Goal: Task Accomplishment & Management: Manage account settings

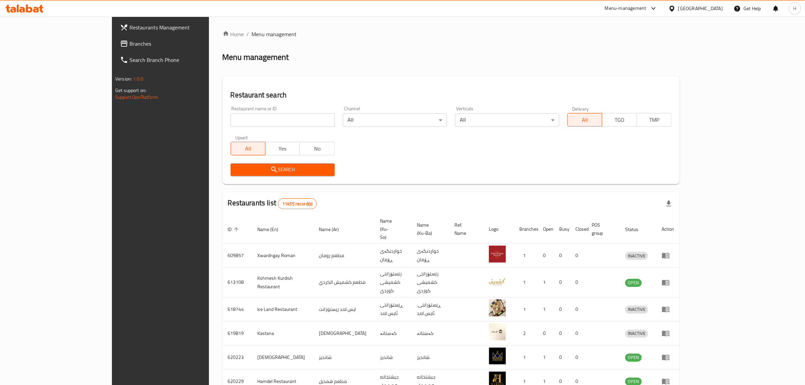
click at [273, 52] on div "Menu management" at bounding box center [450, 57] width 457 height 11
click at [296, 113] on input "search" at bounding box center [283, 120] width 104 height 14
click button "Search" at bounding box center [283, 169] width 104 height 13
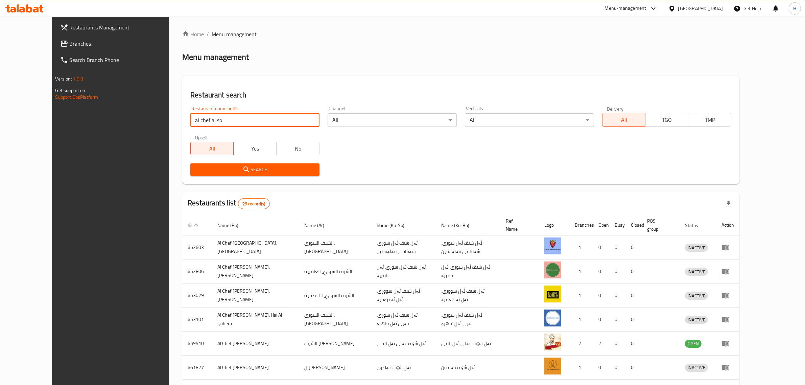
type input "al chef al so"
click button "Search" at bounding box center [254, 169] width 129 height 13
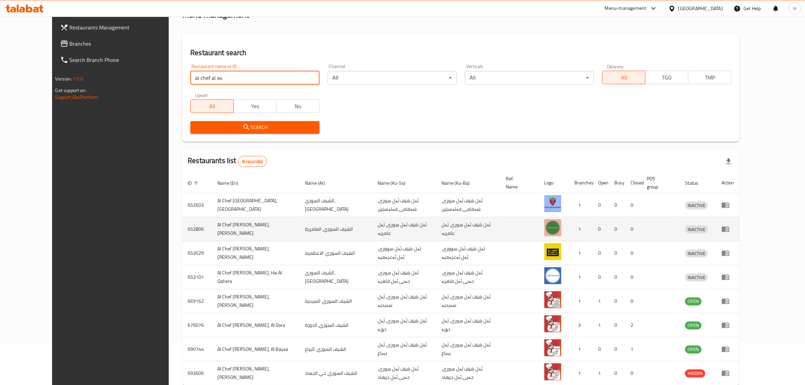
scroll to position [71, 0]
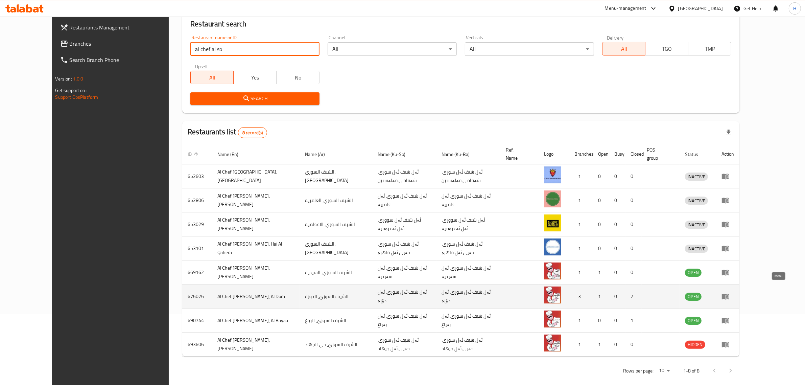
click at [729, 294] on icon "enhanced table" at bounding box center [725, 297] width 7 height 6
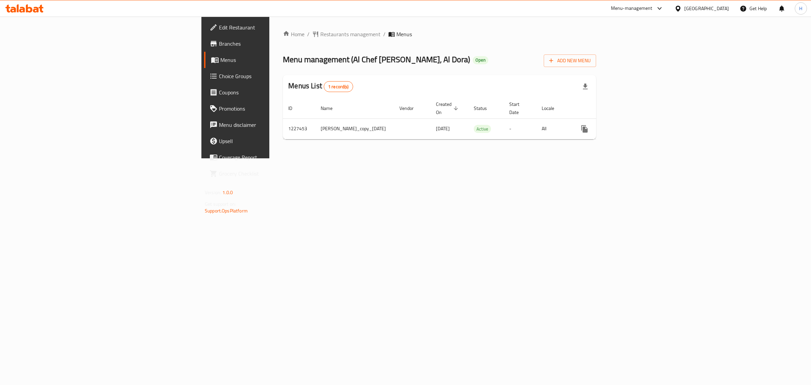
click at [341, 158] on div "Home / Restaurants management / Menus Menu management ( Al Chef [PERSON_NAME], …" at bounding box center [439, 88] width 340 height 142
click at [293, 57] on span "Menu management ( Al Chef [PERSON_NAME], [PERSON_NAME] )" at bounding box center [376, 59] width 187 height 15
click at [341, 58] on div "Menu management ( Al Chef [PERSON_NAME], Al Dora ) Open Add New Menu" at bounding box center [439, 59] width 313 height 15
click at [638, 125] on icon "enhanced table" at bounding box center [634, 129] width 8 height 8
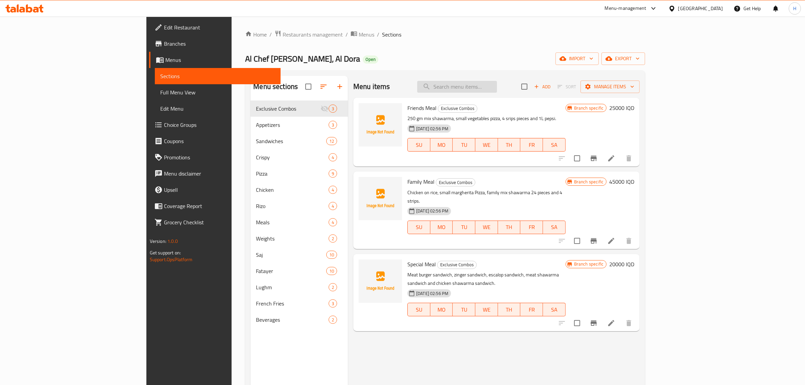
click at [497, 90] on input "search" at bounding box center [457, 87] width 80 height 12
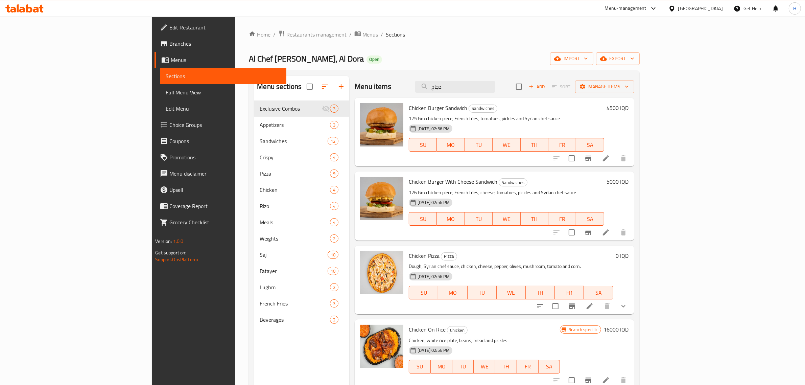
type input "دجاج"
click at [566, 101] on div "Chicken Burger Sandwich Sandwiches 125 Gm chicken piece, French fries, tomatoes…" at bounding box center [506, 131] width 200 height 63
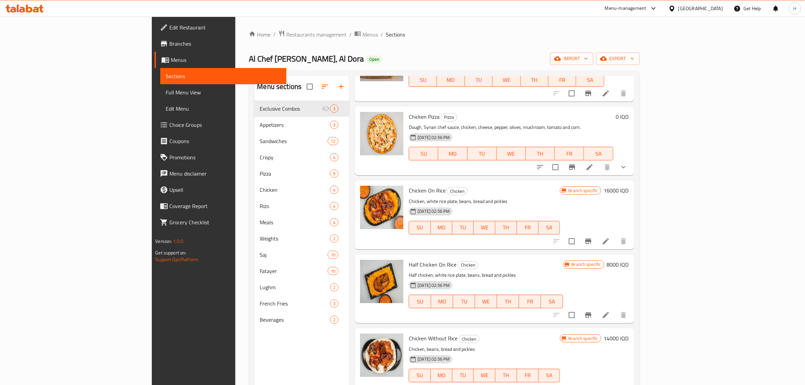
scroll to position [169, 0]
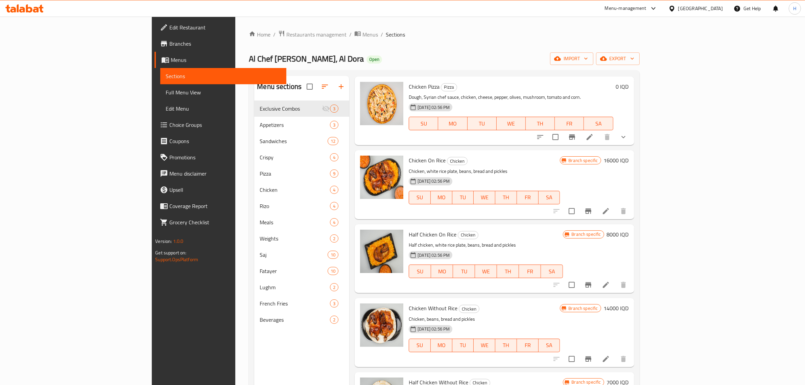
click at [629, 158] on h6 "16000 IQD" at bounding box center [616, 160] width 25 height 9
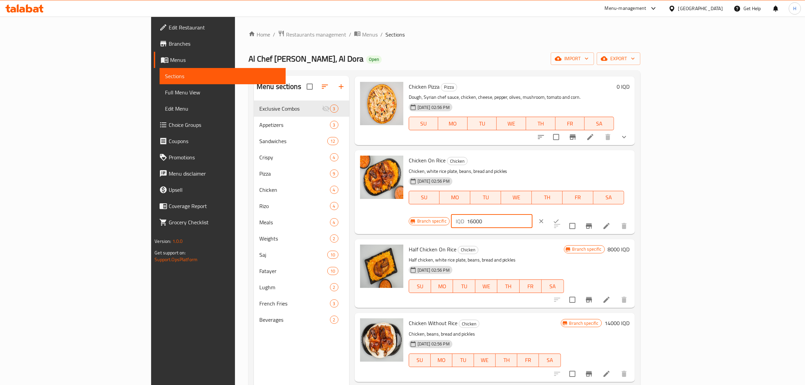
click at [532, 214] on input "16000" at bounding box center [500, 221] width 66 height 14
type input "19000"
click button "ok" at bounding box center [556, 221] width 15 height 15
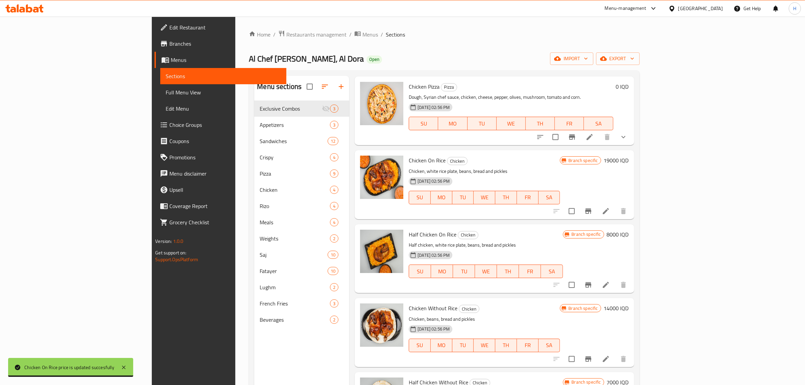
click at [629, 236] on h6 "8000 IQD" at bounding box center [618, 234] width 22 height 9
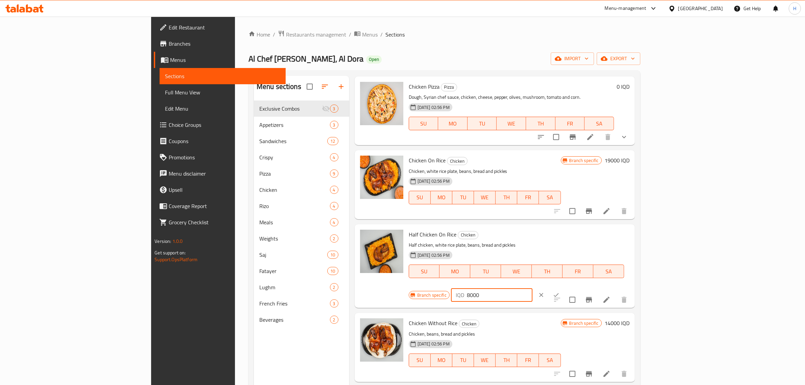
click at [532, 288] on input "8000" at bounding box center [500, 295] width 66 height 14
type input "10000"
click button "ok" at bounding box center [556, 294] width 15 height 15
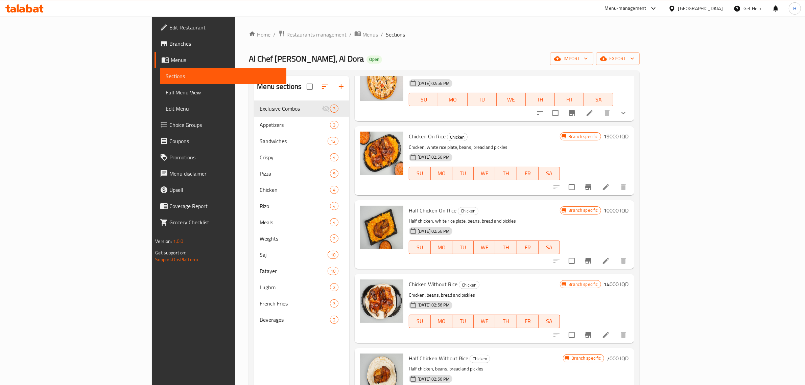
scroll to position [211, 0]
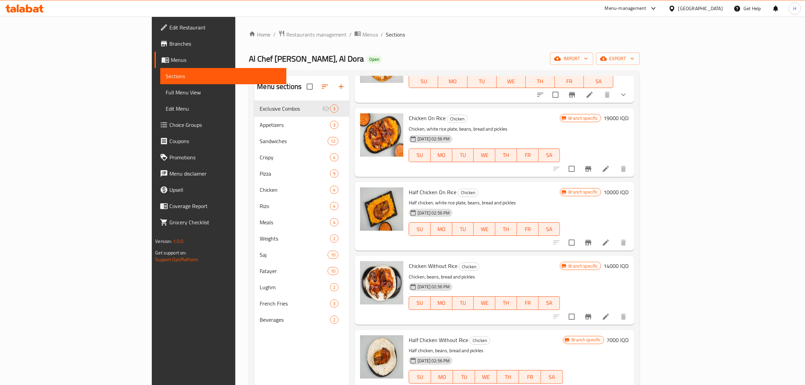
click at [629, 268] on h6 "14000 IQD" at bounding box center [616, 265] width 25 height 9
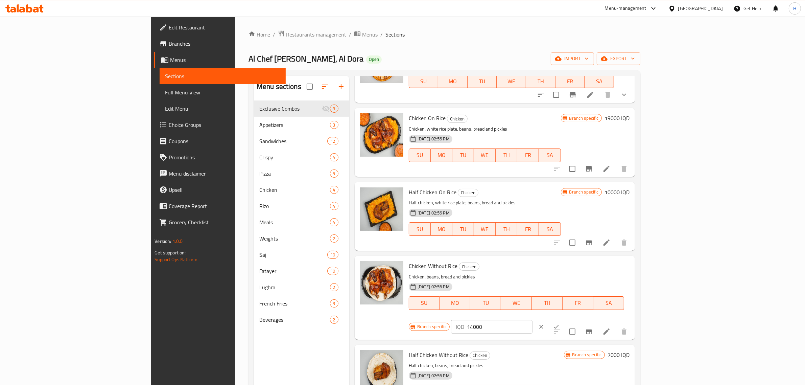
click at [532, 320] on input "14000" at bounding box center [500, 327] width 66 height 14
type input "17000"
click button "ok" at bounding box center [556, 326] width 15 height 15
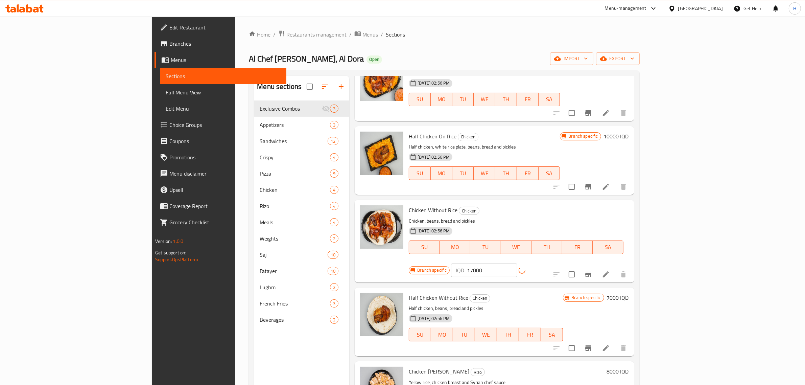
scroll to position [338, 0]
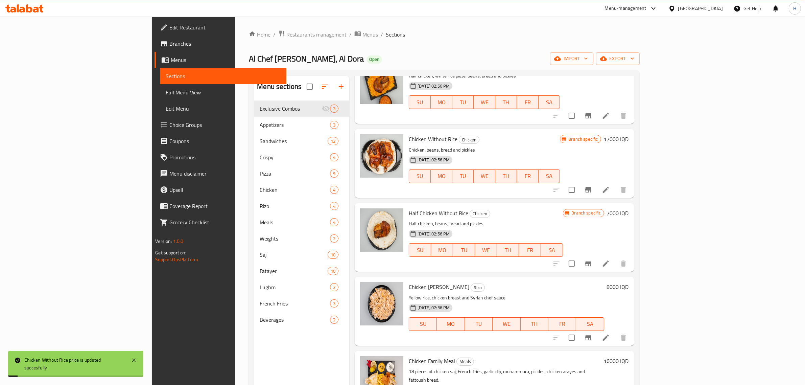
click at [629, 212] on h6 "7000 IQD" at bounding box center [618, 212] width 22 height 9
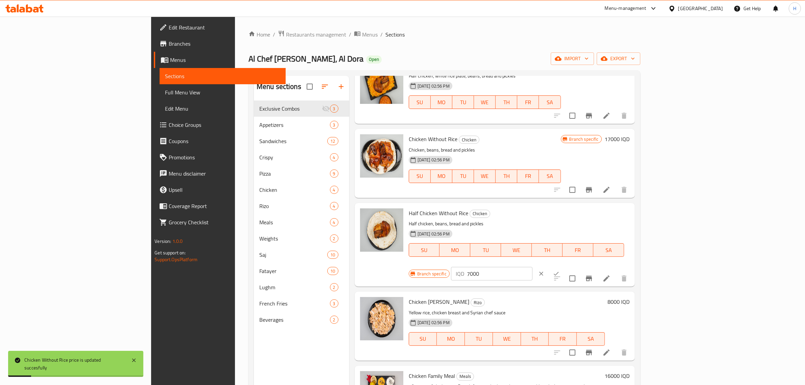
click at [532, 267] on input "7000" at bounding box center [500, 274] width 66 height 14
type input "9000"
click button "ok" at bounding box center [556, 273] width 15 height 15
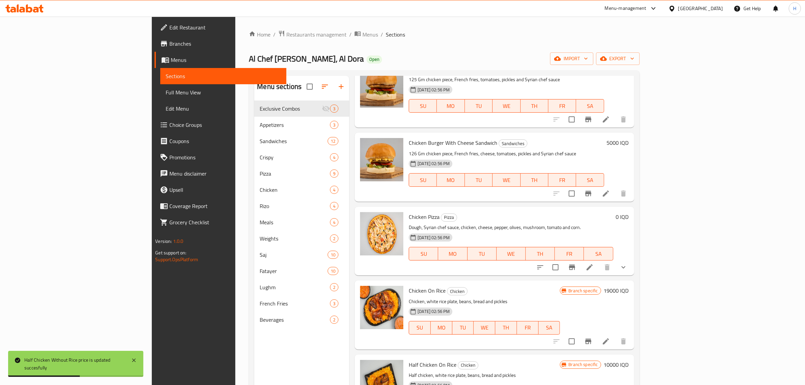
scroll to position [0, 0]
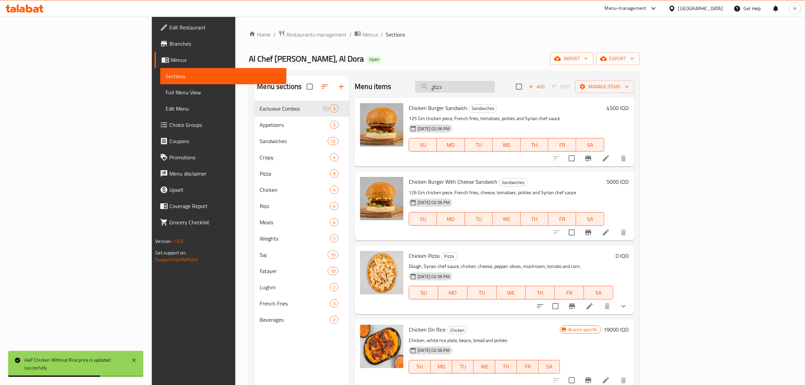
click at [495, 90] on input "دجاج" at bounding box center [455, 87] width 80 height 12
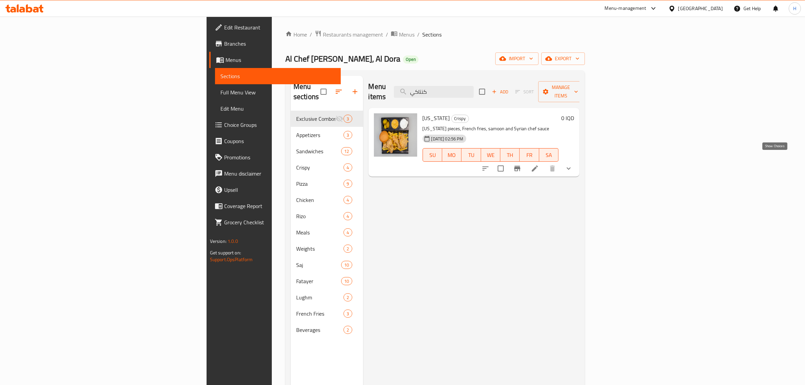
type input "كنتاكي"
click at [573, 164] on icon "show more" at bounding box center [569, 168] width 8 height 8
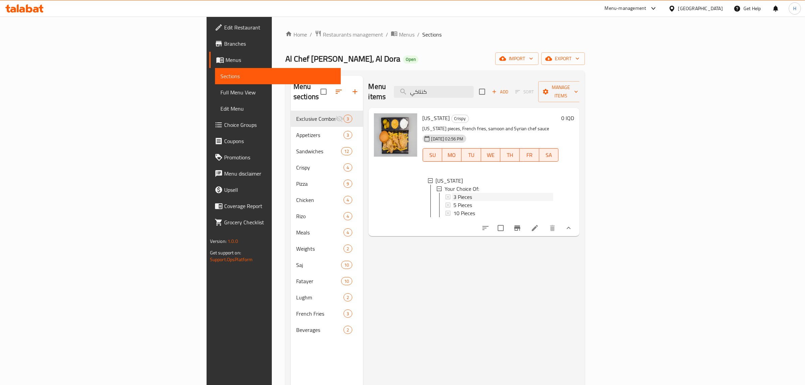
click at [453, 193] on div "3 Pieces" at bounding box center [503, 197] width 100 height 8
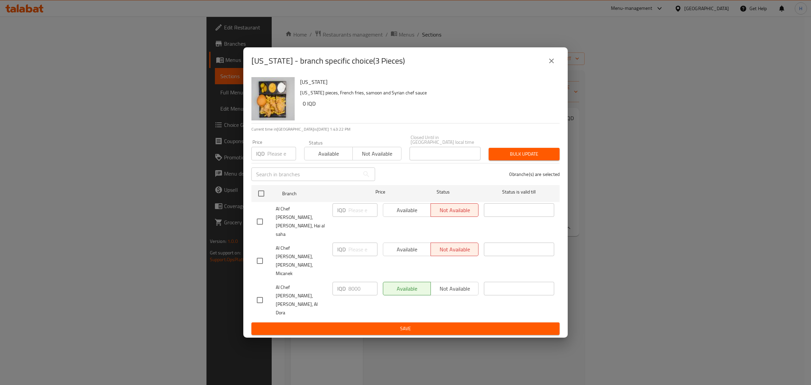
click at [262, 293] on input "checkbox" at bounding box center [260, 300] width 14 height 14
checkbox input "true"
click at [352, 282] on input "8000" at bounding box center [363, 289] width 29 height 14
type input "9000"
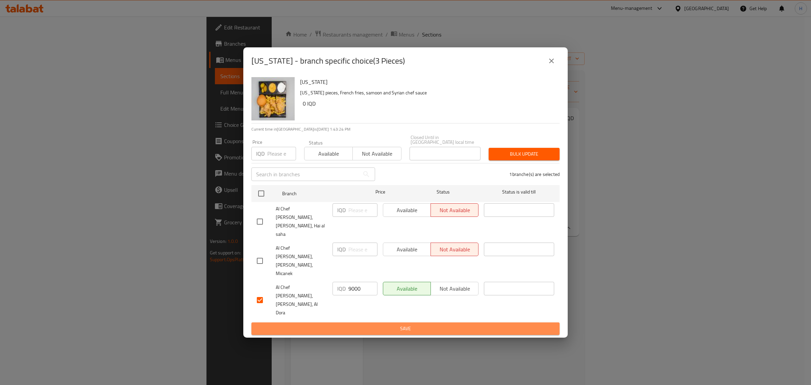
click at [371, 322] on button "Save" at bounding box center [406, 328] width 308 height 13
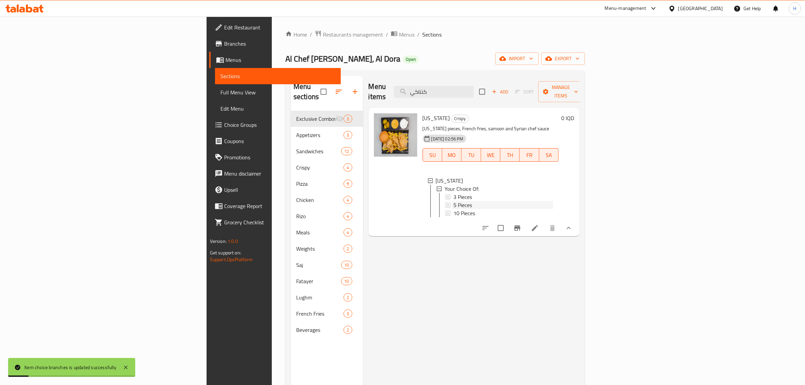
click at [453, 201] on span "5 Pieces" at bounding box center [462, 205] width 19 height 8
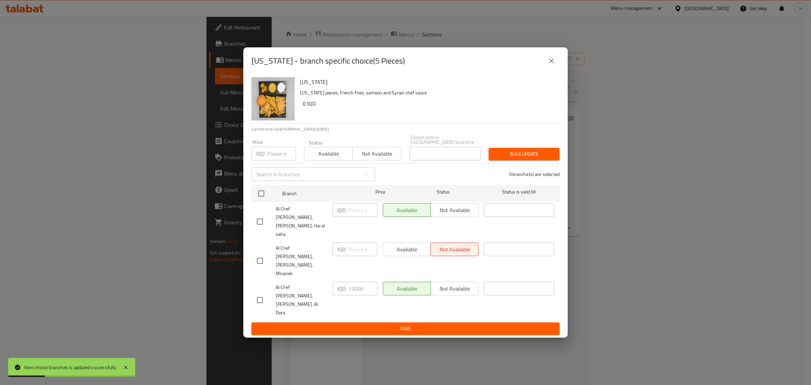
drag, startPoint x: 255, startPoint y: 284, endPoint x: 263, endPoint y: 281, distance: 8.3
click at [255, 293] on input "checkbox" at bounding box center [260, 300] width 14 height 14
checkbox input "true"
click at [357, 282] on input "13000" at bounding box center [363, 289] width 29 height 14
type input "14000"
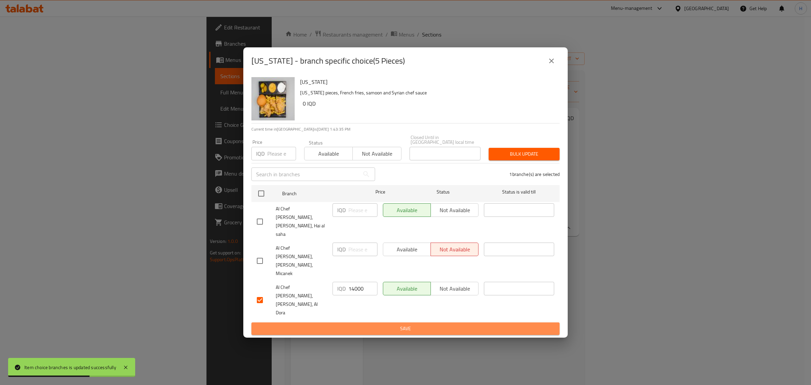
click at [342, 324] on span "Save" at bounding box center [406, 328] width 298 height 8
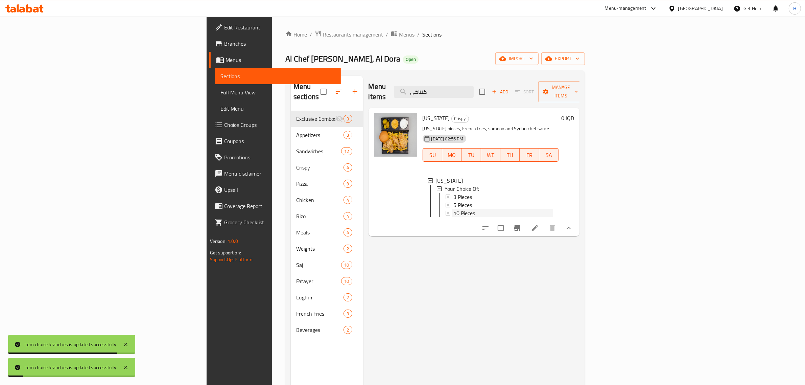
click at [453, 209] on span "10 Pieces" at bounding box center [464, 213] width 22 height 8
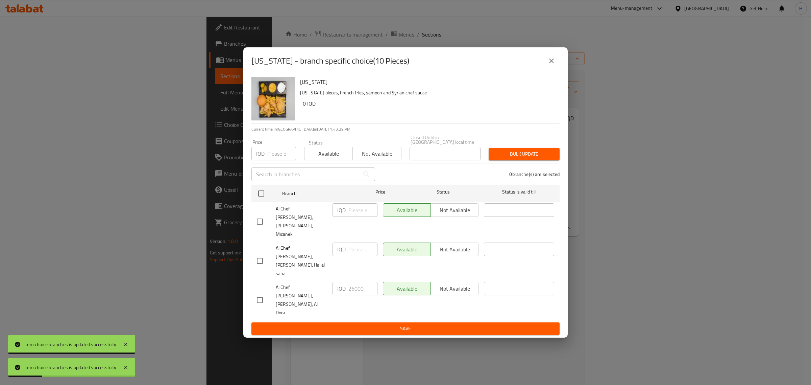
click at [262, 293] on input "checkbox" at bounding box center [260, 300] width 14 height 14
checkbox input "true"
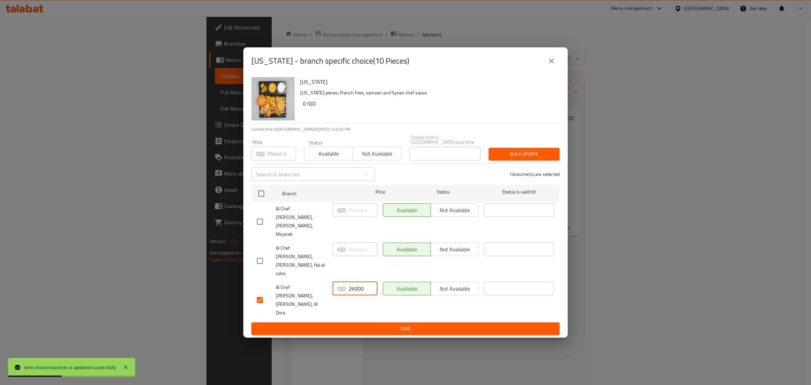
click at [352, 282] on input "26000" at bounding box center [363, 289] width 29 height 14
type input "27000"
click at [352, 324] on span "Save" at bounding box center [406, 328] width 298 height 8
